Goal: Transaction & Acquisition: Purchase product/service

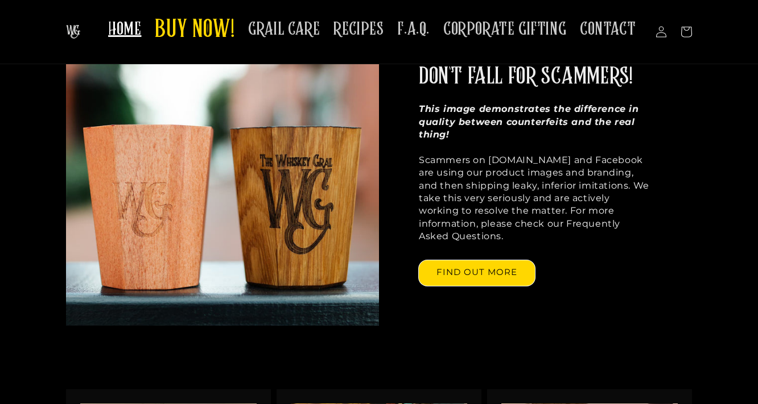
scroll to position [1183, 0]
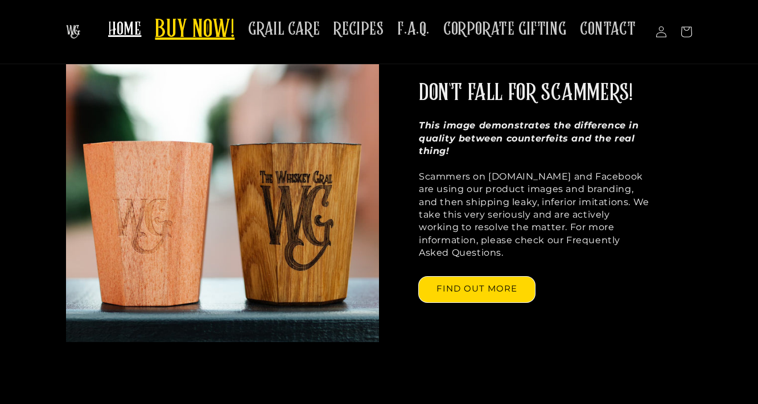
click at [172, 36] on span "BUY NOW!" at bounding box center [195, 30] width 80 height 31
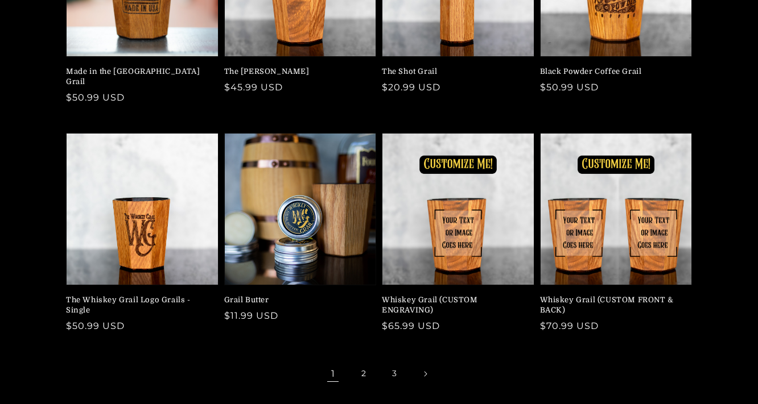
scroll to position [364, 0]
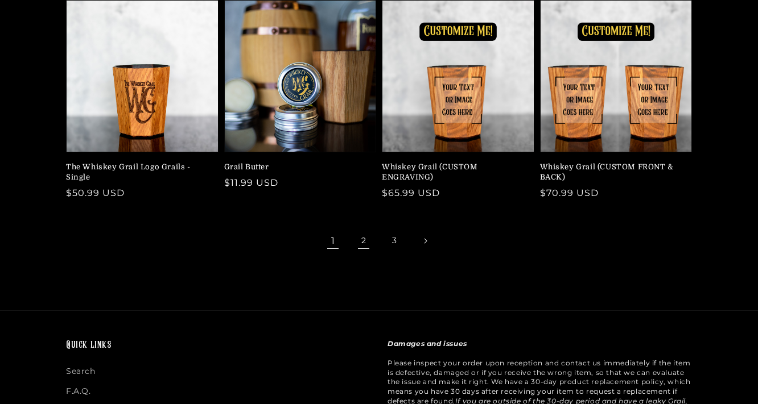
click at [366, 234] on link "2" at bounding box center [363, 241] width 25 height 25
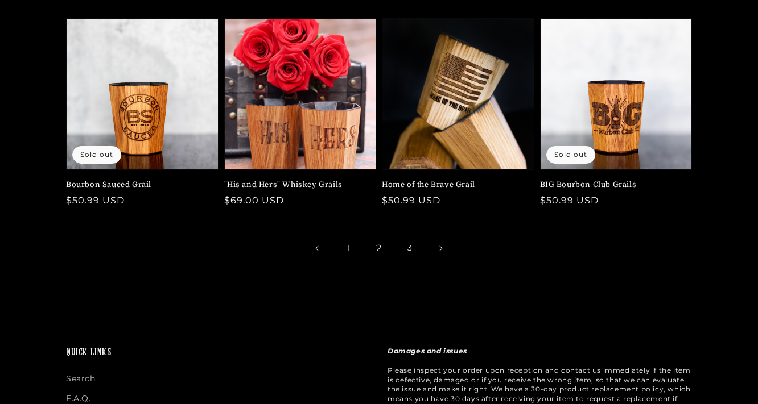
scroll to position [364, 0]
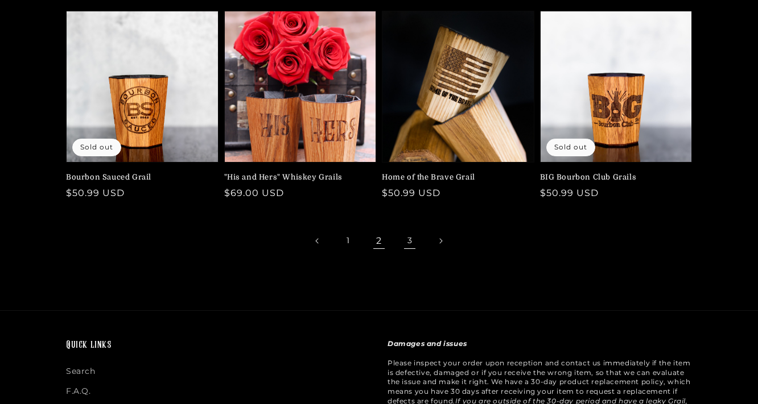
click at [407, 239] on link "3" at bounding box center [409, 241] width 25 height 25
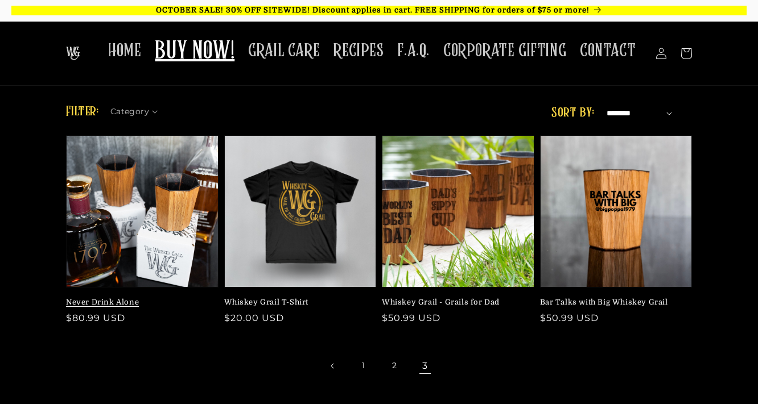
click at [121, 297] on link "Never Drink Alone" at bounding box center [139, 302] width 146 height 10
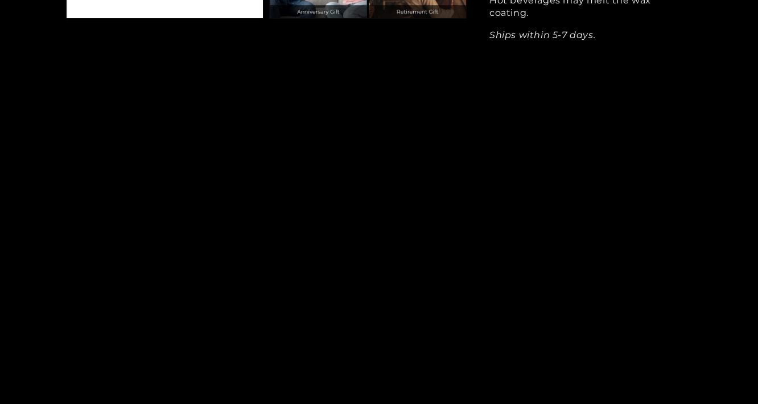
scroll to position [1319, 0]
